Goal: Task Accomplishment & Management: Manage account settings

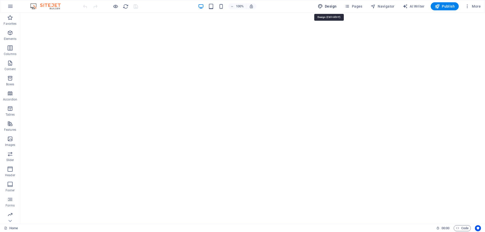
click at [330, 4] on button "Design" at bounding box center [327, 6] width 23 height 8
select select "rem"
select select "200"
select select "px"
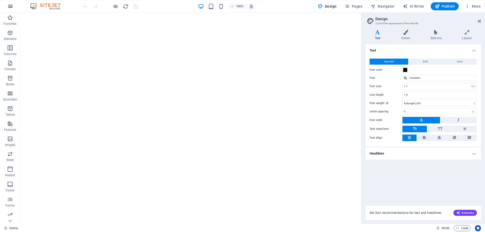
click at [12, 7] on icon "button" at bounding box center [10, 6] width 6 height 6
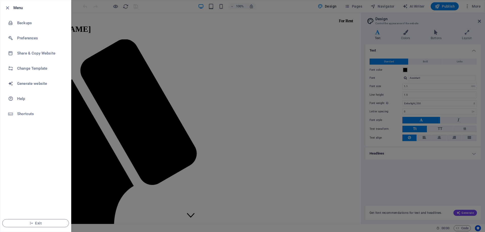
scroll to position [597, 0]
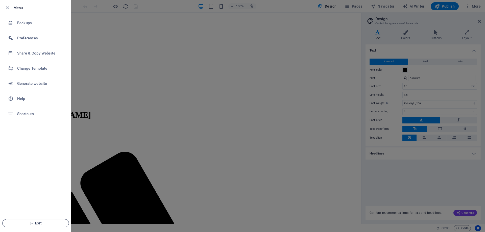
click at [26, 222] on span "Exit" at bounding box center [36, 223] width 58 height 4
click at [34, 225] on button "Exit" at bounding box center [35, 223] width 67 height 8
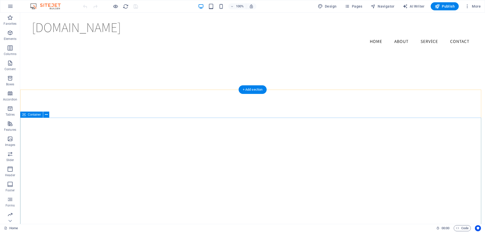
scroll to position [607, 0]
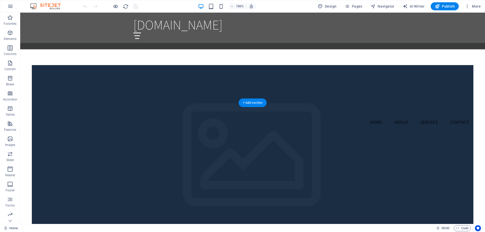
scroll to position [335, 0]
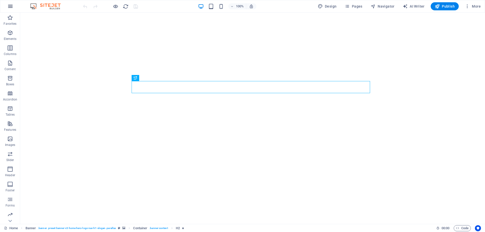
click at [13, 8] on icon "button" at bounding box center [10, 6] width 6 height 6
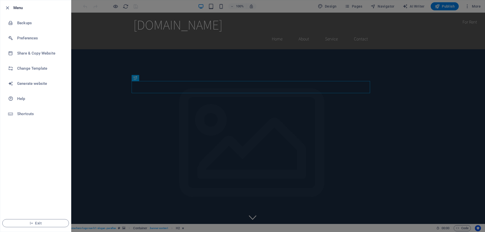
click at [4, 8] on li "Menu" at bounding box center [35, 7] width 71 height 15
click at [6, 7] on icon "button" at bounding box center [8, 8] width 6 height 6
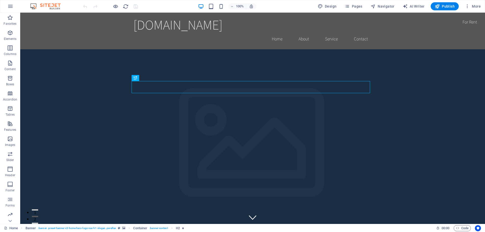
click at [6, 7] on button "button" at bounding box center [10, 6] width 12 height 12
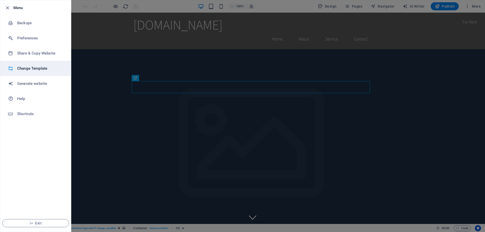
click at [17, 69] on h6 "Change Template" at bounding box center [40, 68] width 47 height 6
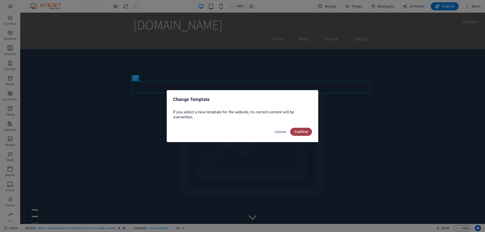
click at [307, 131] on span "Confirm" at bounding box center [301, 132] width 14 height 4
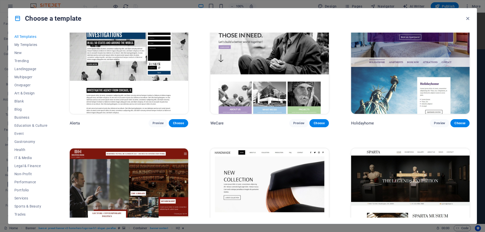
scroll to position [3766, 0]
click at [467, 19] on icon "button" at bounding box center [468, 19] width 6 height 6
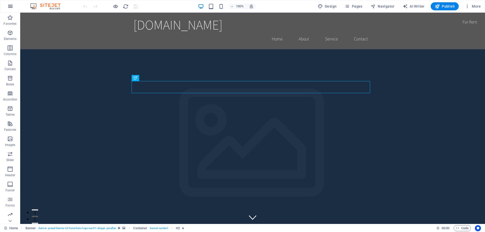
click at [5, 6] on button "button" at bounding box center [10, 6] width 12 height 12
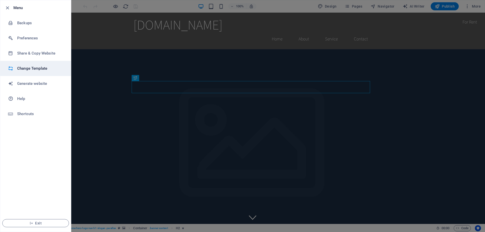
click at [27, 70] on h6 "Change Template" at bounding box center [40, 68] width 47 height 6
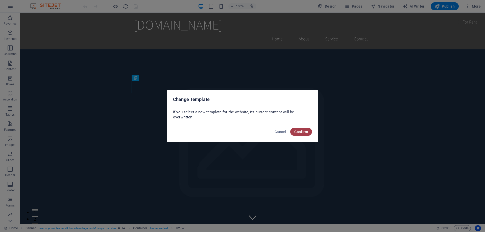
click at [301, 132] on span "Confirm" at bounding box center [301, 132] width 14 height 4
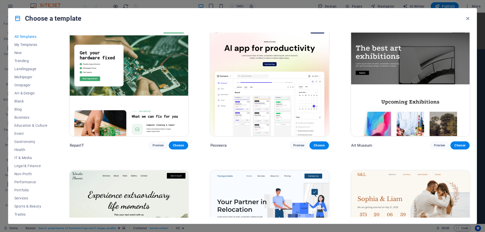
scroll to position [151, 0]
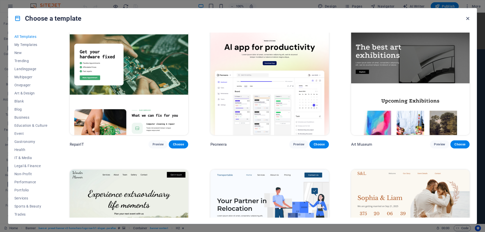
click at [467, 20] on icon "button" at bounding box center [468, 19] width 6 height 6
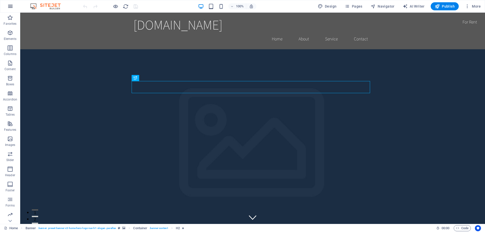
click at [6, 7] on button "button" at bounding box center [10, 6] width 12 height 12
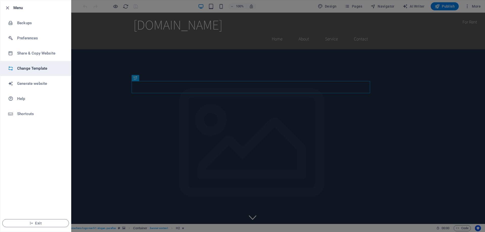
click at [31, 72] on li "Change Template" at bounding box center [35, 68] width 71 height 15
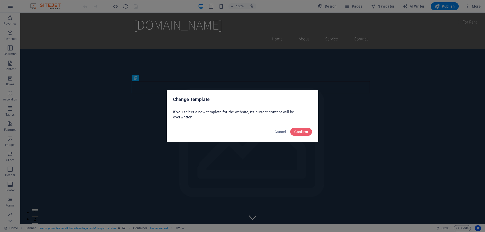
click at [306, 137] on div "Cancel Confirm" at bounding box center [242, 133] width 151 height 17
click at [303, 132] on span "Confirm" at bounding box center [301, 132] width 14 height 4
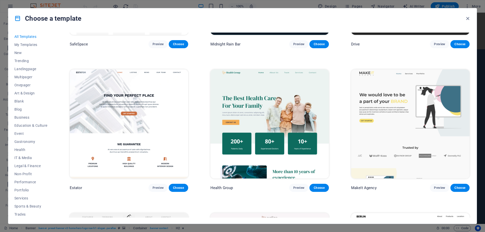
scroll to position [1403, 0]
